Goal: Task Accomplishment & Management: Manage account settings

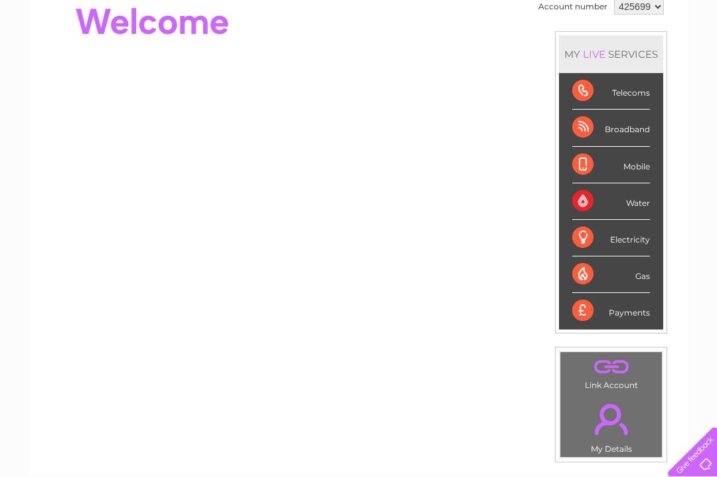
scroll to position [199, 0]
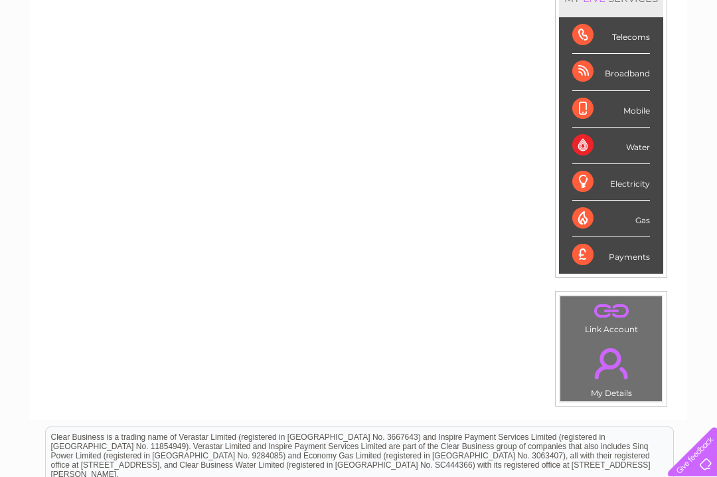
click at [625, 113] on div "Mobile" at bounding box center [611, 109] width 78 height 37
click at [582, 109] on div "Mobile" at bounding box center [611, 109] width 78 height 37
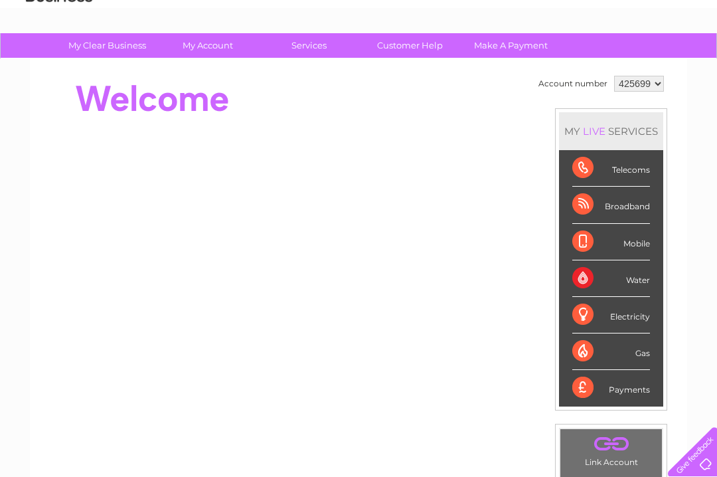
scroll to position [0, 0]
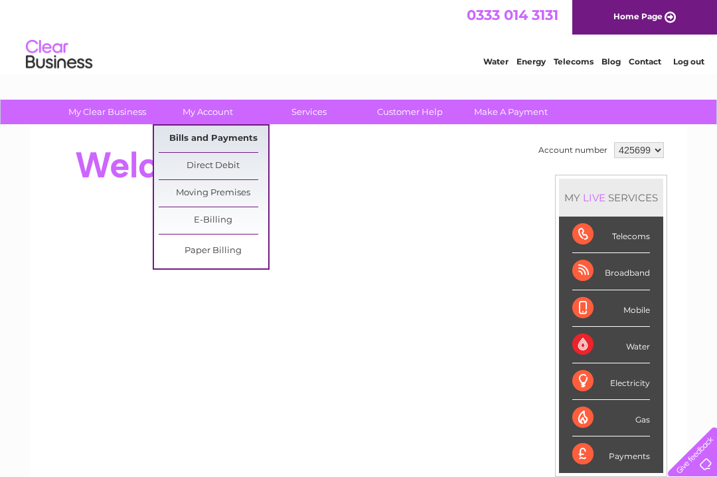
click at [214, 139] on link "Bills and Payments" at bounding box center [214, 138] width 110 height 27
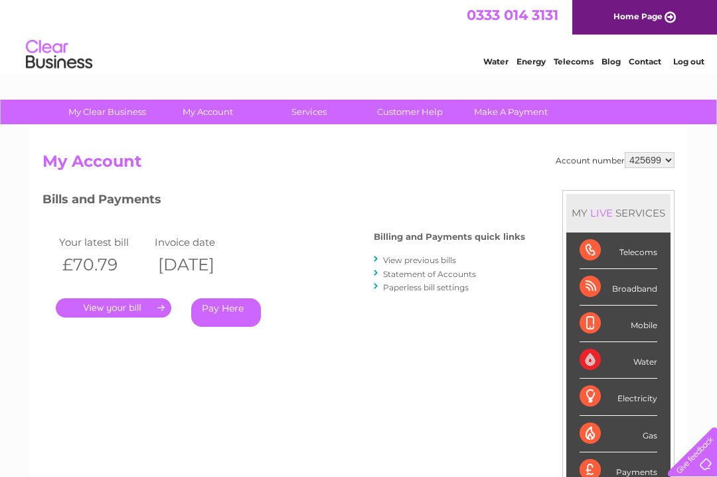
click at [149, 305] on link "." at bounding box center [113, 307] width 115 height 19
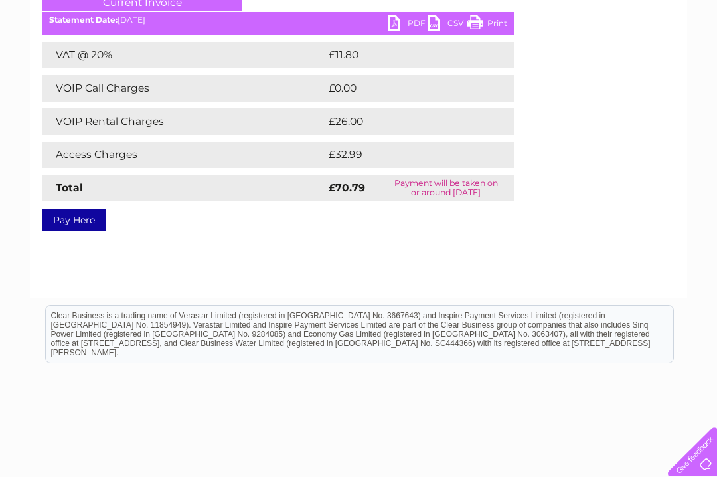
scroll to position [133, 0]
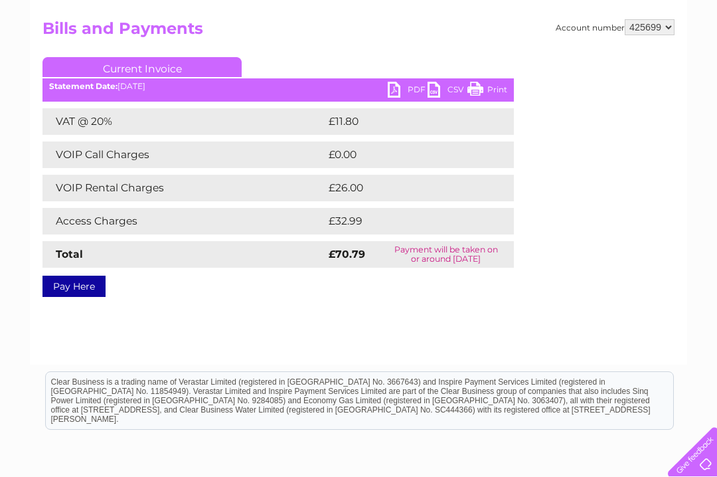
click at [396, 92] on link "PDF" at bounding box center [408, 91] width 40 height 19
